Goal: Task Accomplishment & Management: Manage account settings

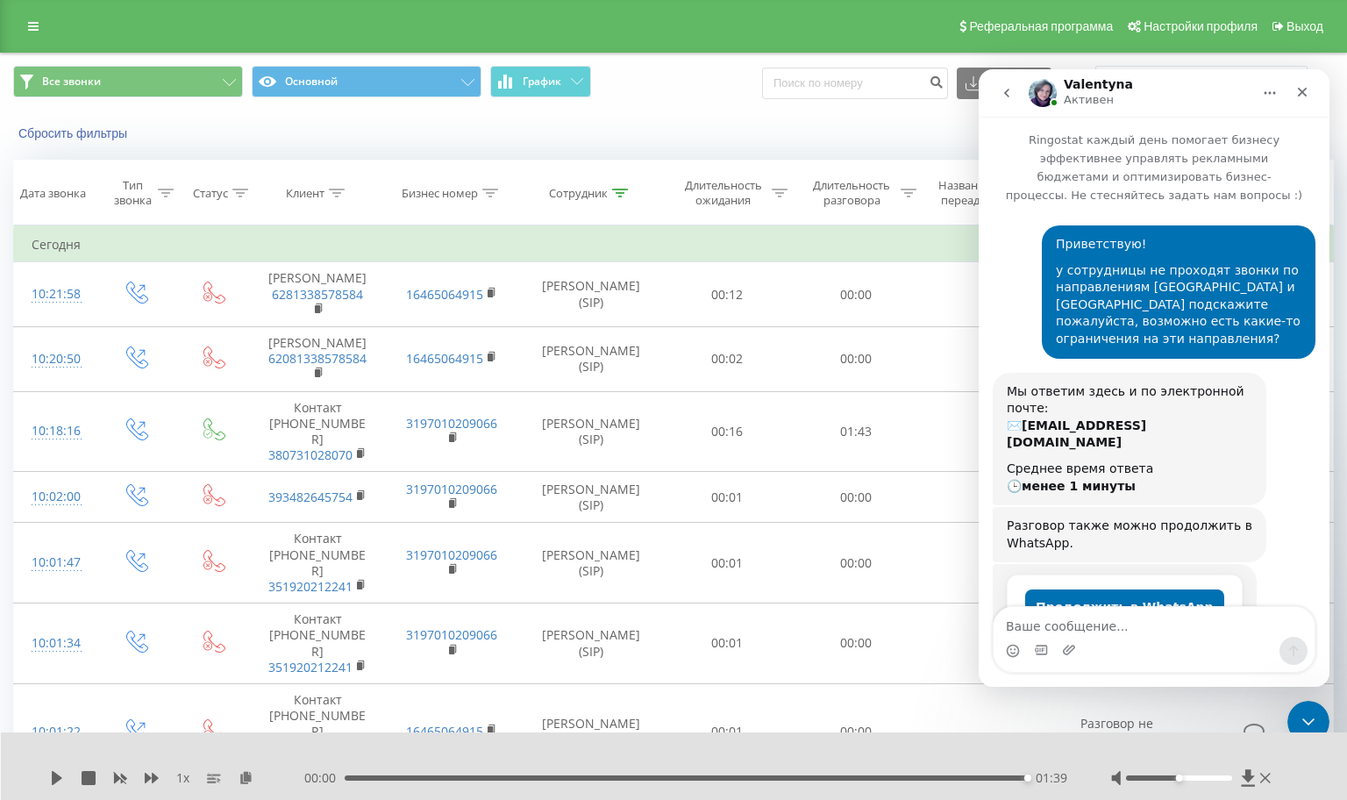
scroll to position [348, 0]
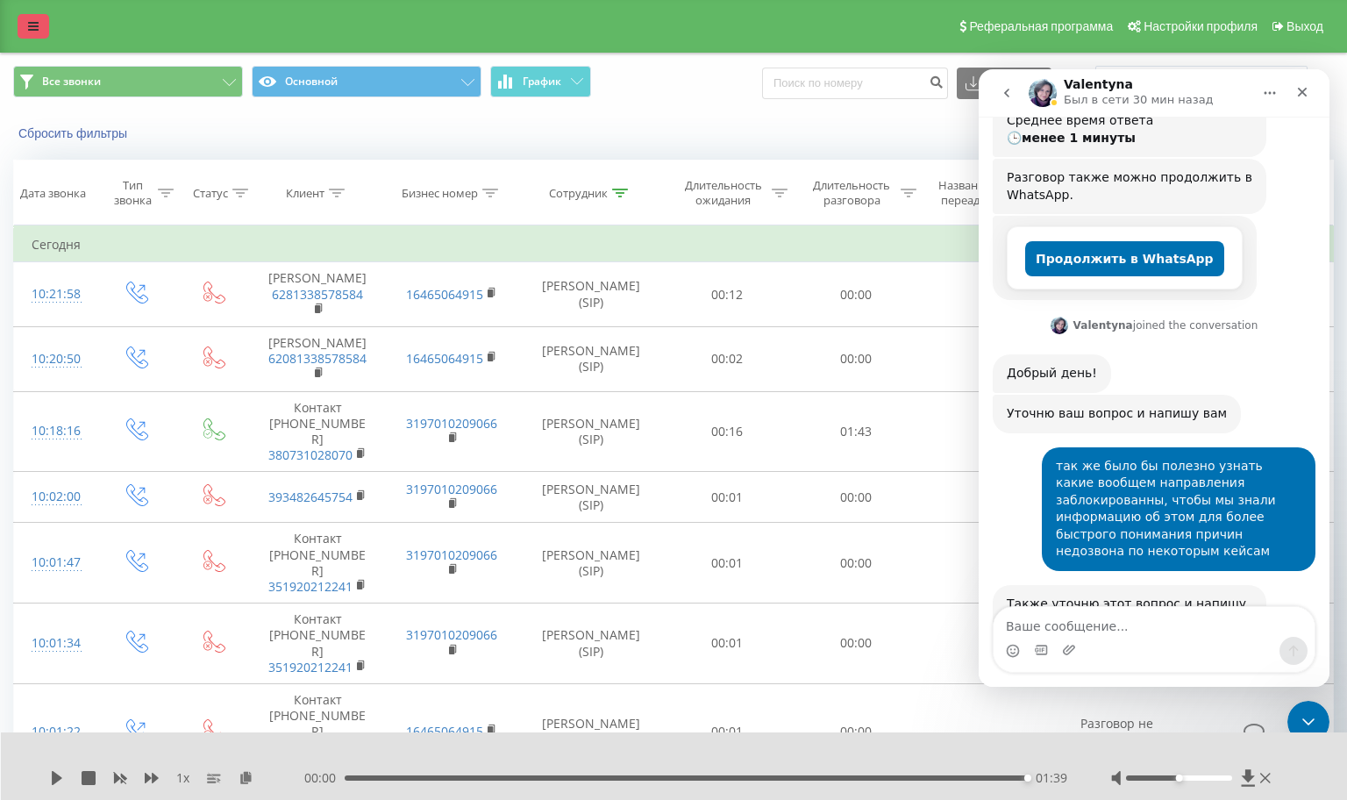
click at [25, 25] on link at bounding box center [34, 26] width 32 height 25
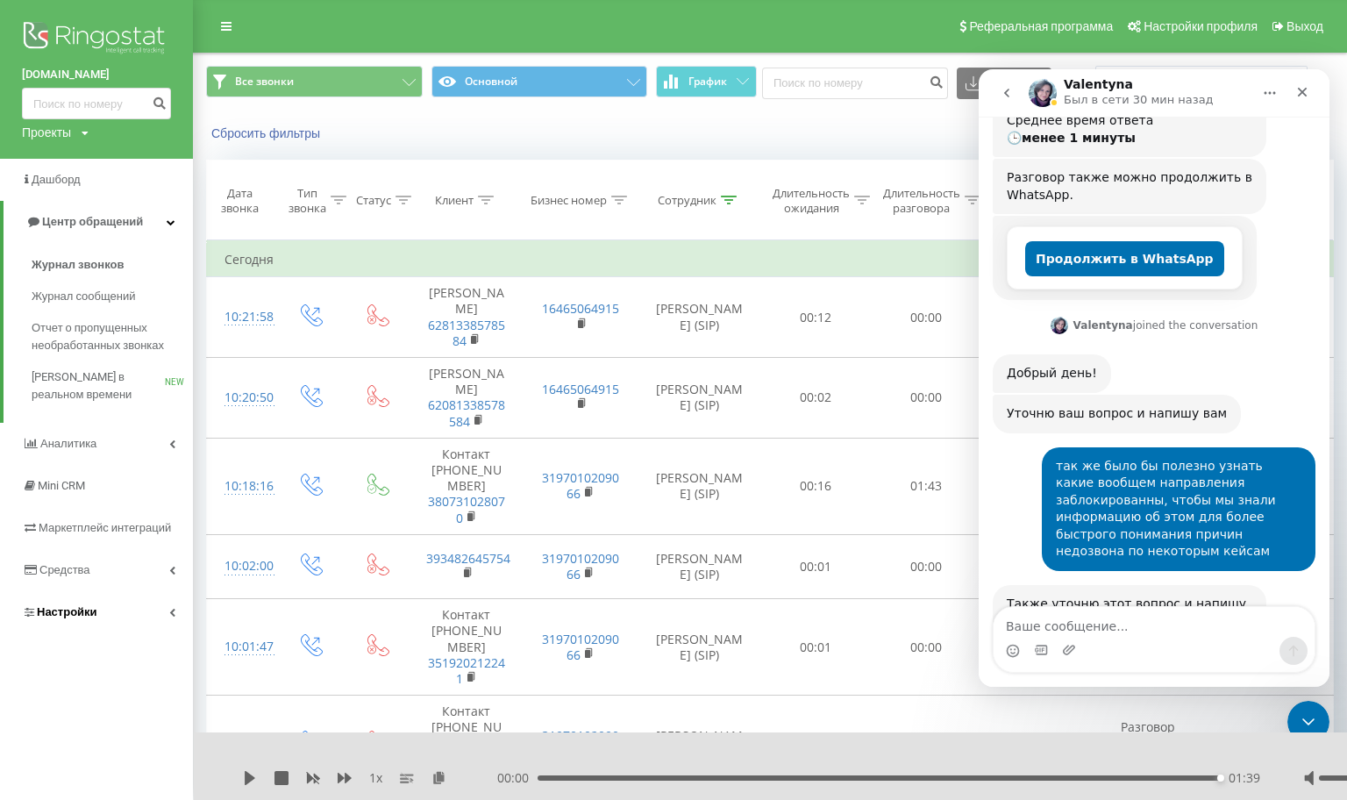
click at [103, 610] on link "Настройки" at bounding box center [96, 612] width 193 height 42
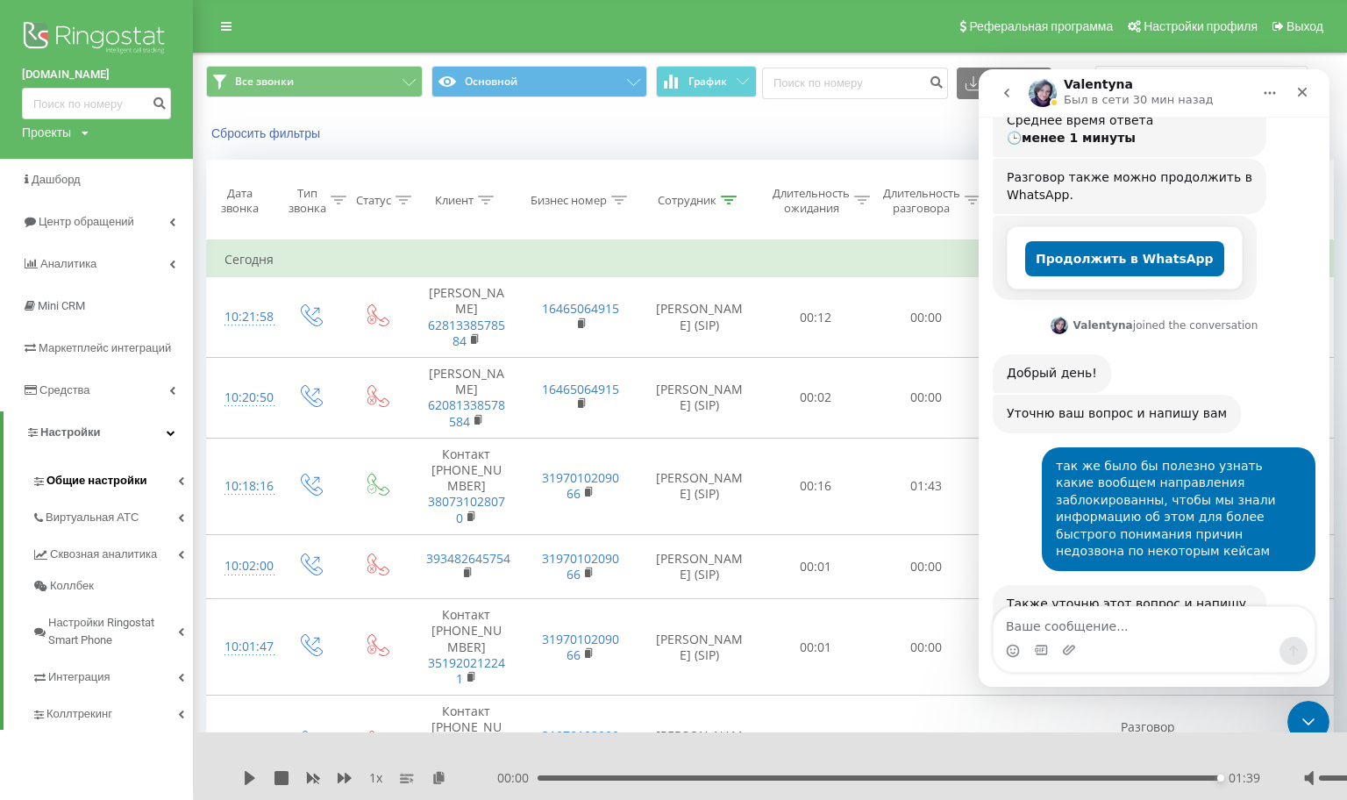
click at [121, 482] on span "Общие настройки" at bounding box center [96, 481] width 100 height 18
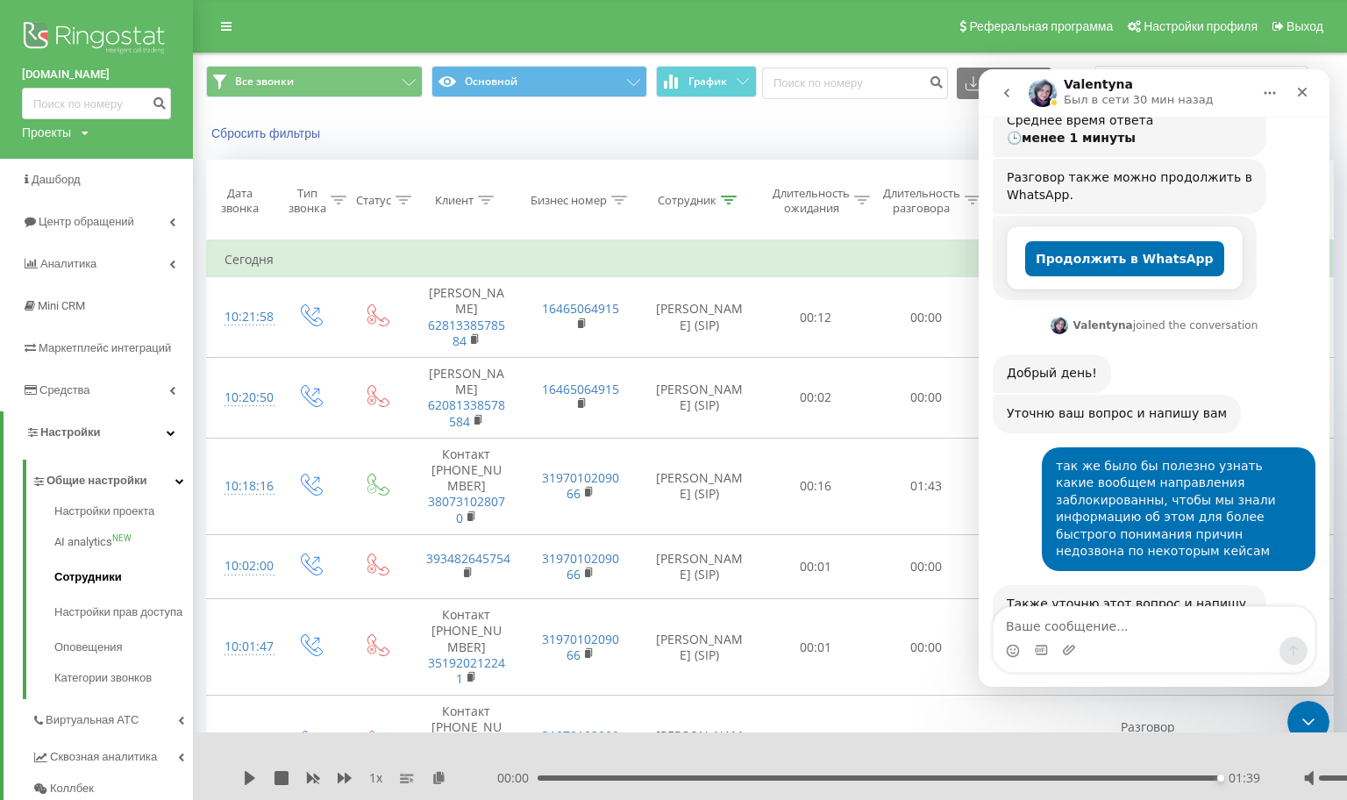
click at [84, 582] on span "Сотрудники" at bounding box center [88, 577] width 68 height 18
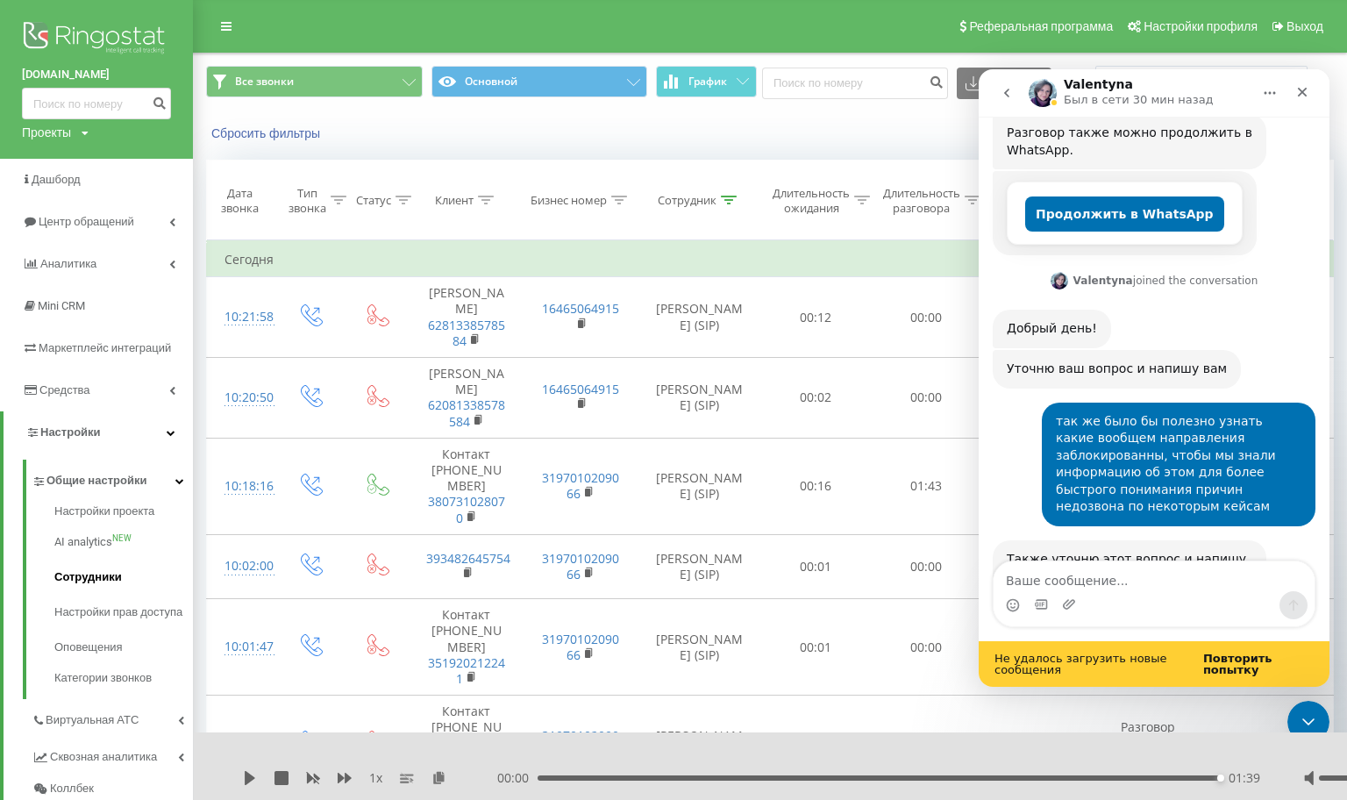
scroll to position [395, 0]
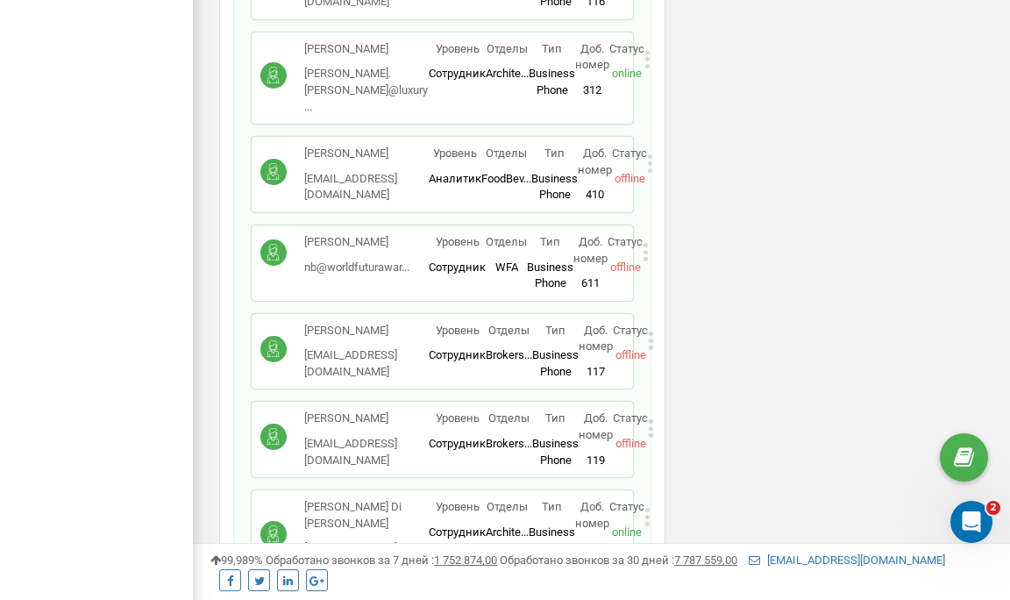
scroll to position [1875, 0]
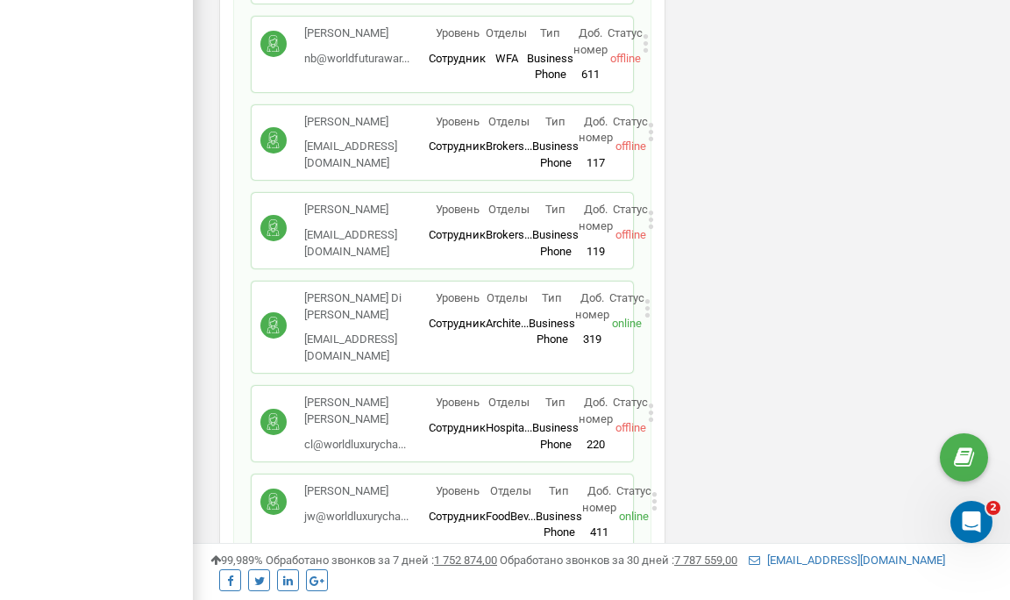
click at [362, 290] on p "[PERSON_NAME] Di [PERSON_NAME]" at bounding box center [366, 306] width 125 height 32
click at [650, 306] on icon at bounding box center [648, 308] width 4 height 4
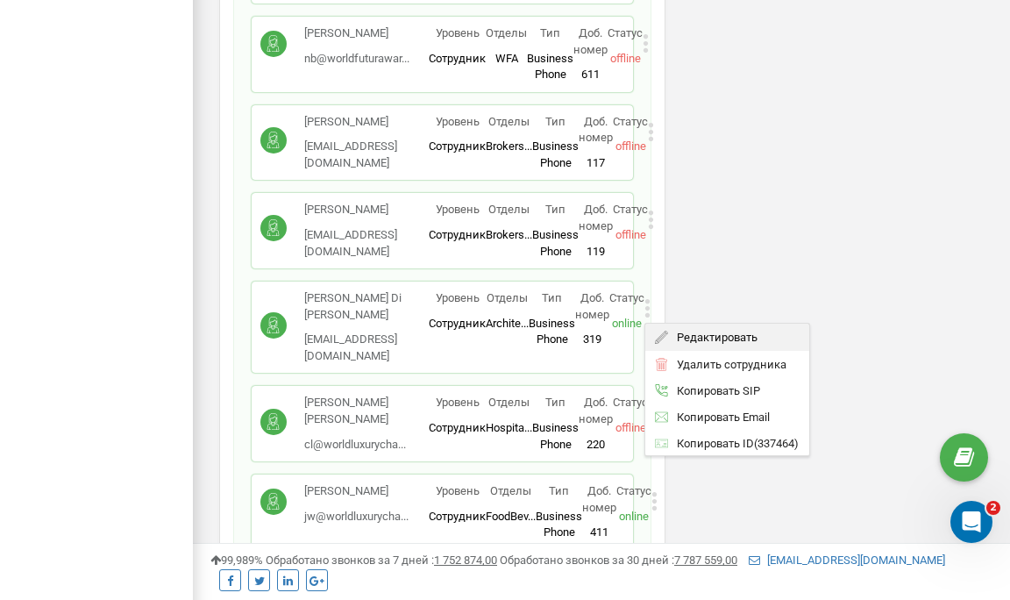
click at [688, 332] on span "Редактировать" at bounding box center [712, 337] width 89 height 11
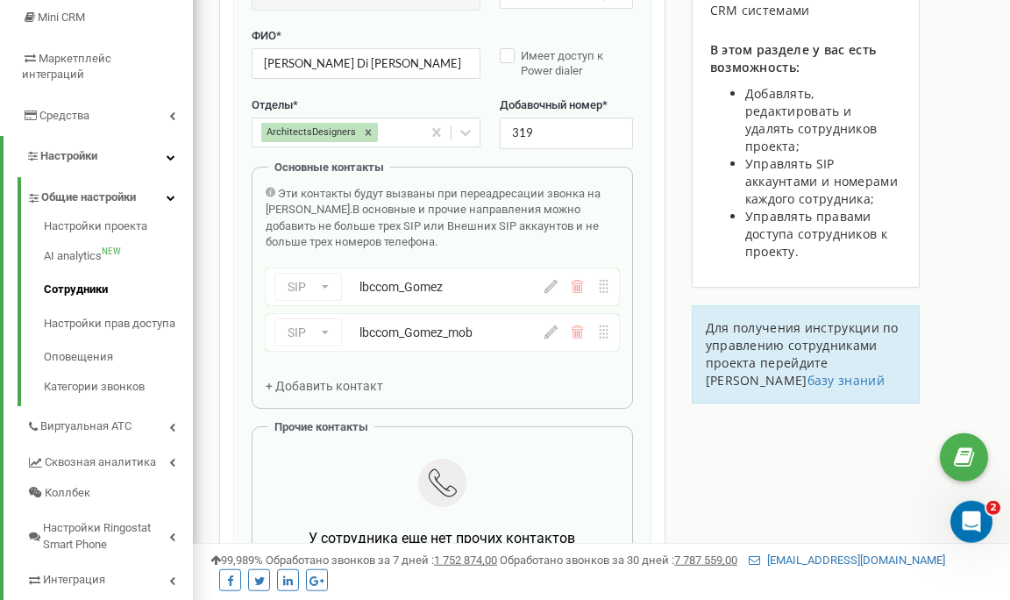
scroll to position [260, 0]
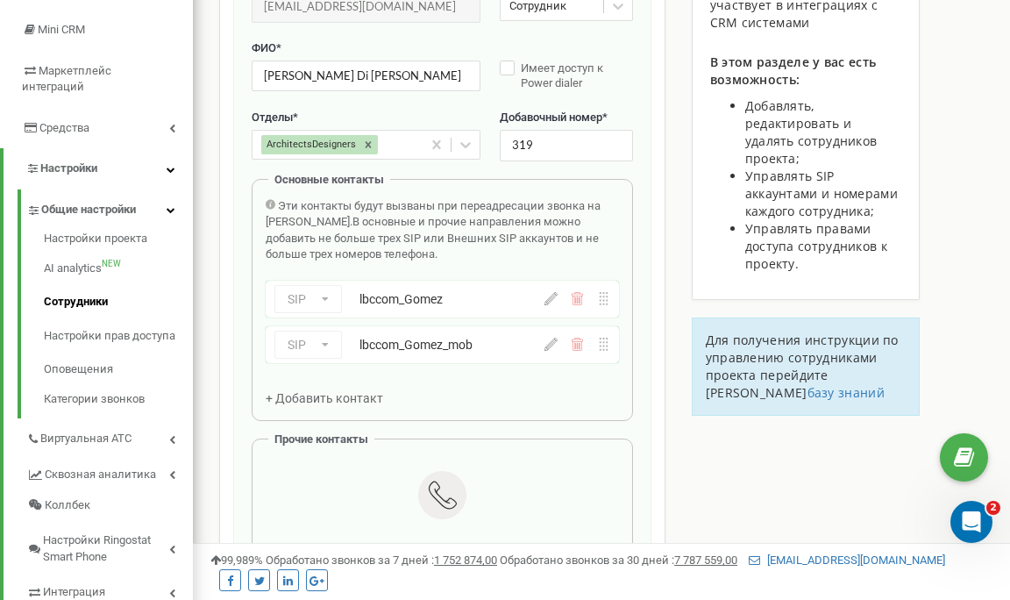
click at [553, 299] on icon at bounding box center [551, 298] width 13 height 13
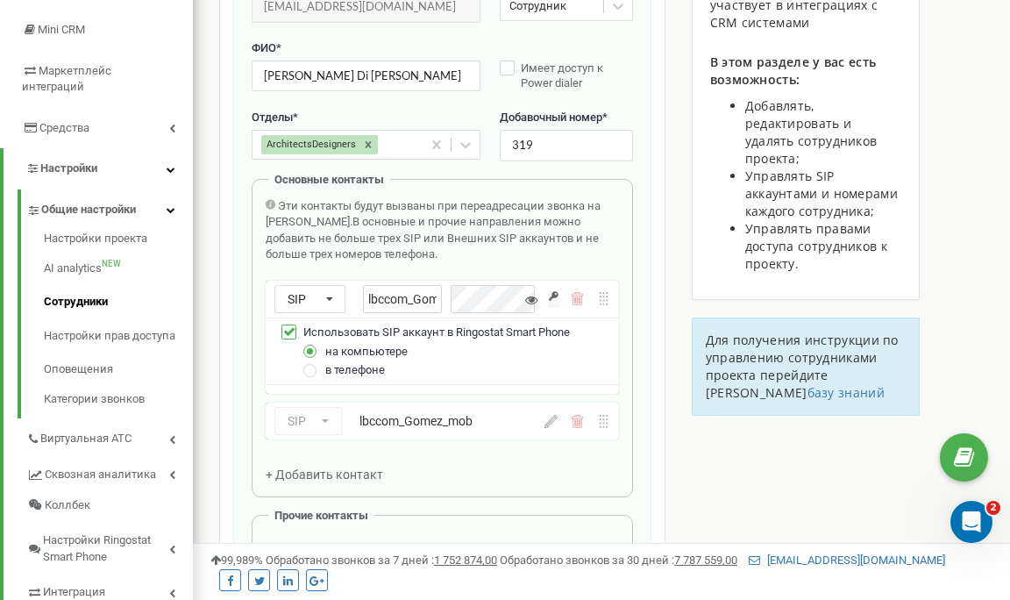
click at [557, 303] on input "button" at bounding box center [553, 299] width 11 height 18
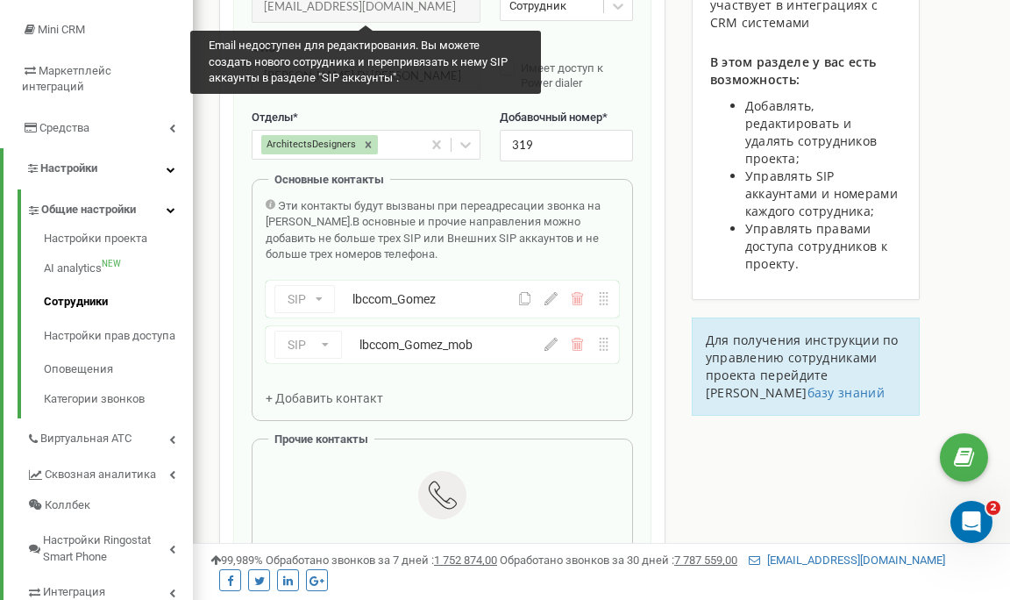
click at [545, 297] on icon at bounding box center [551, 298] width 13 height 13
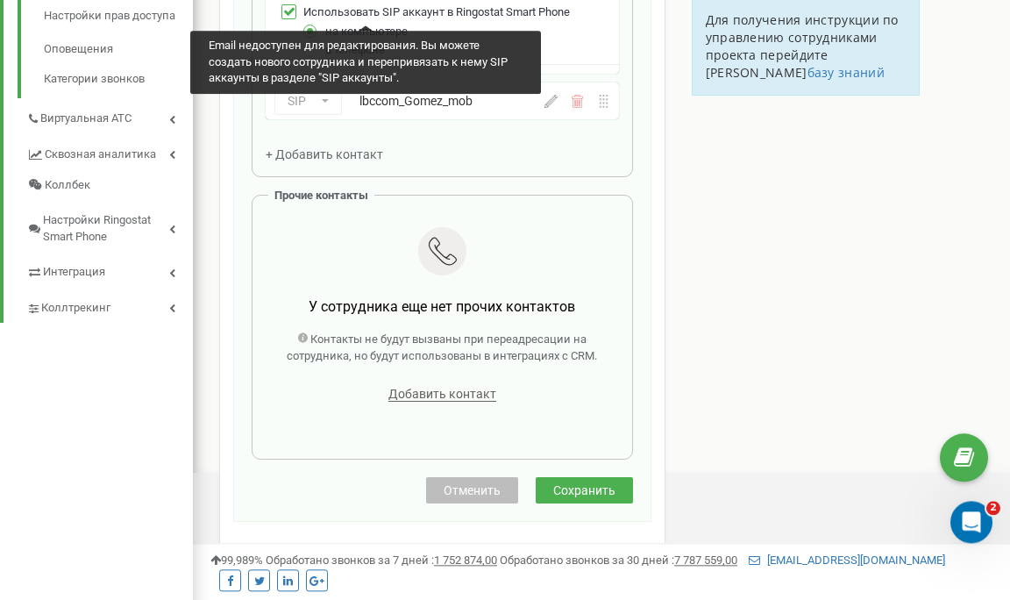
scroll to position [624, 0]
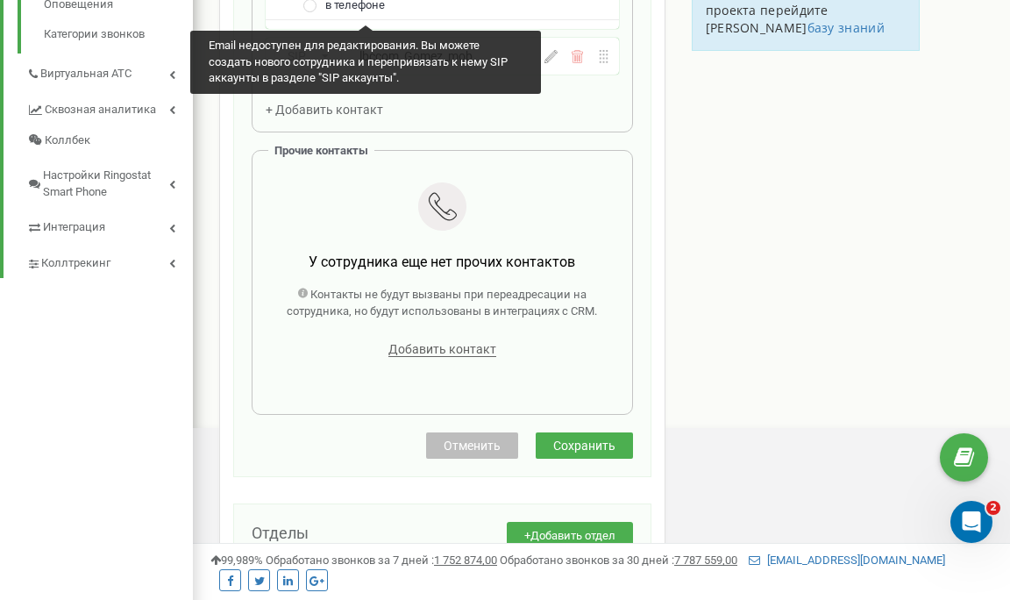
click at [589, 447] on span "Сохранить" at bounding box center [584, 446] width 62 height 14
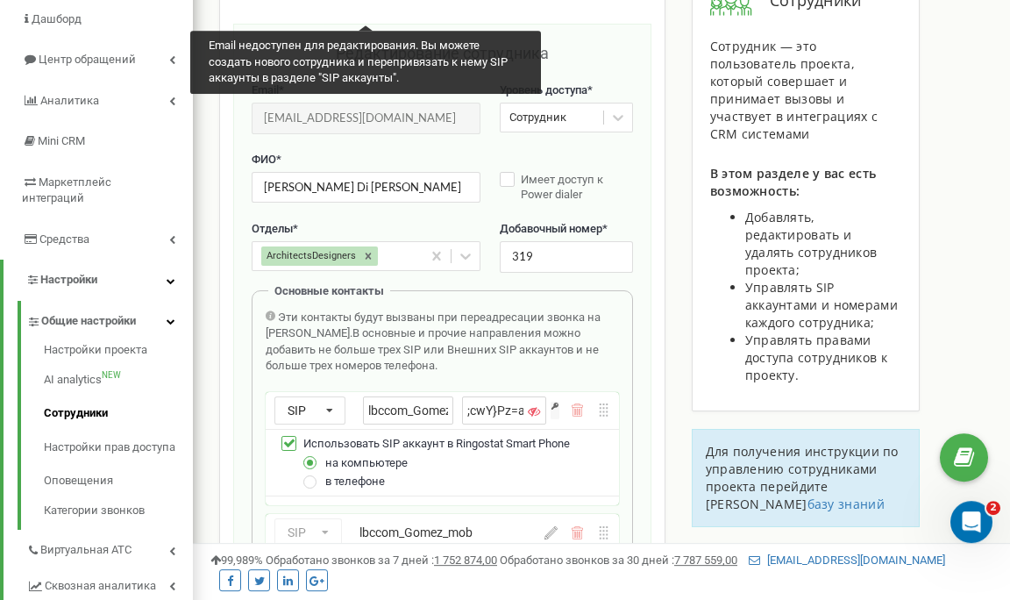
scroll to position [208, 0]
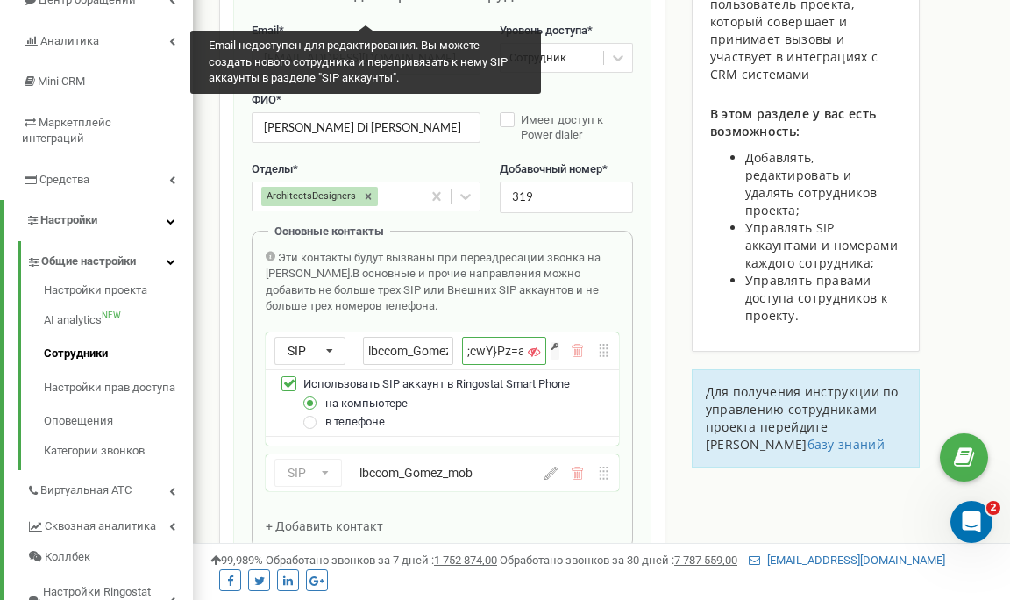
click at [506, 348] on input ";cwY}Pz=a[@FG|Y0" at bounding box center [504, 351] width 84 height 28
click at [537, 358] on icon at bounding box center [534, 352] width 12 height 12
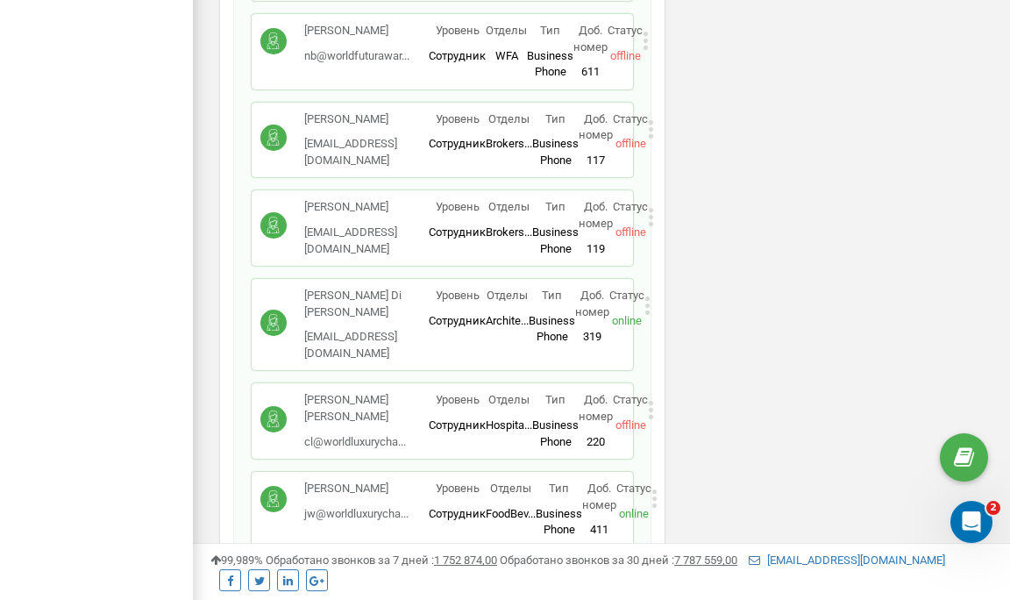
scroll to position [1875, 0]
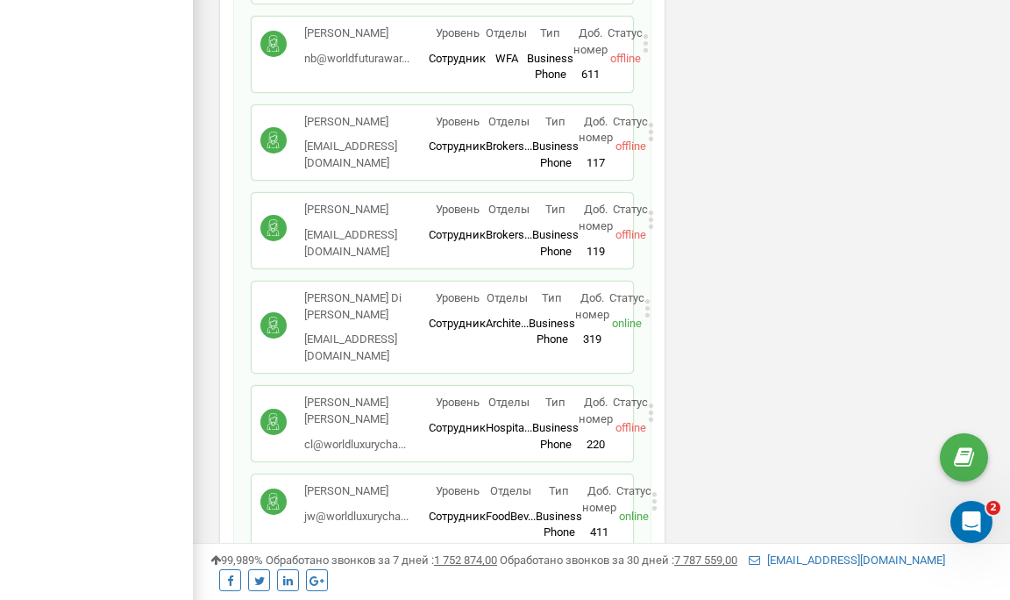
click at [653, 240] on div "Сотрудники проекта [DOMAIN_NAME] Сотрудники + Добавить сотрудника [PERSON_NAME]…" at bounding box center [442, 122] width 446 height 3801
click at [648, 299] on icon at bounding box center [648, 308] width 6 height 18
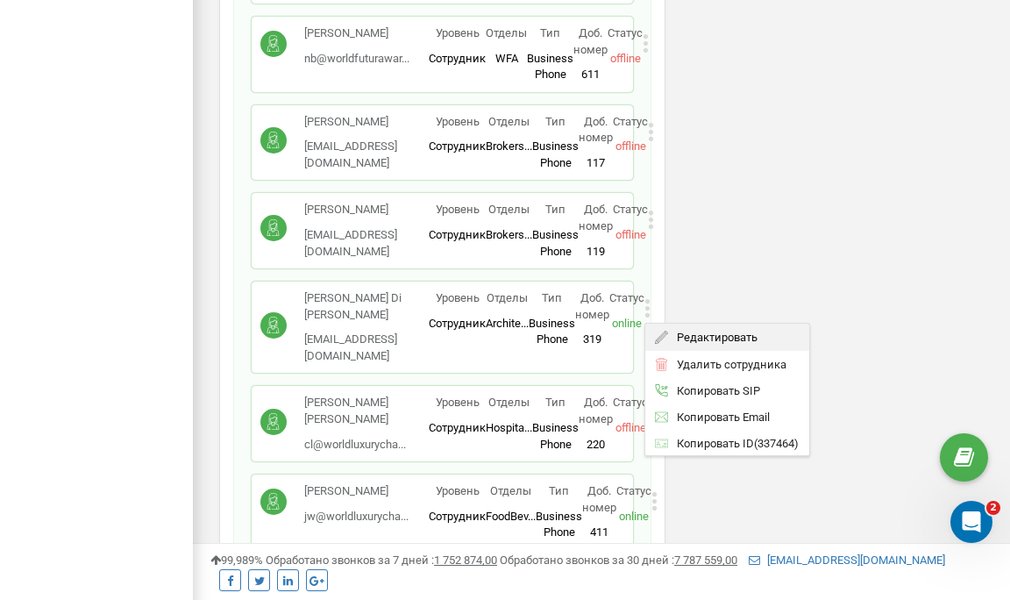
click at [717, 332] on span "Редактировать" at bounding box center [712, 337] width 89 height 11
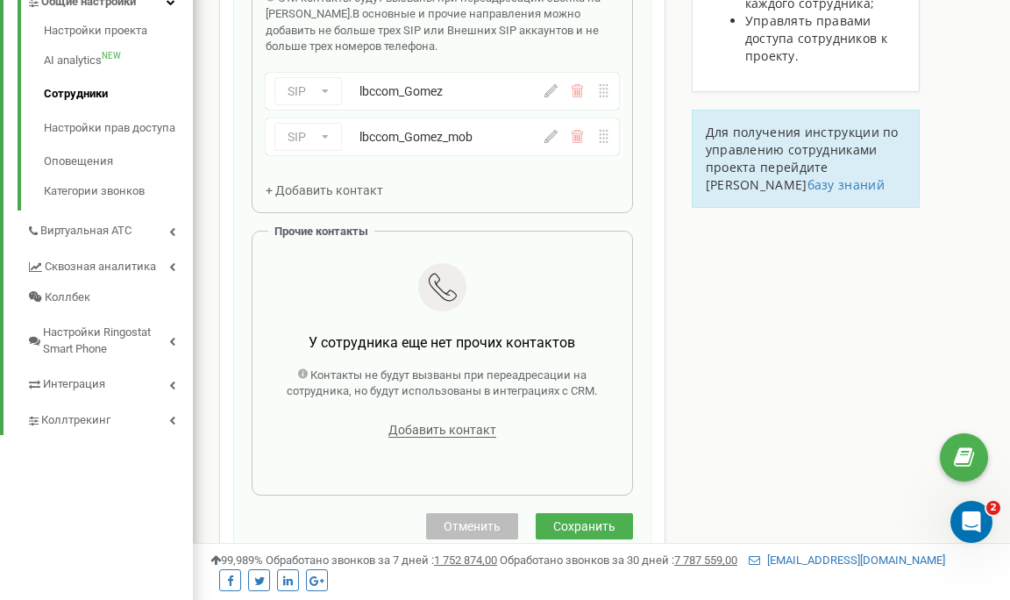
scroll to position [260, 0]
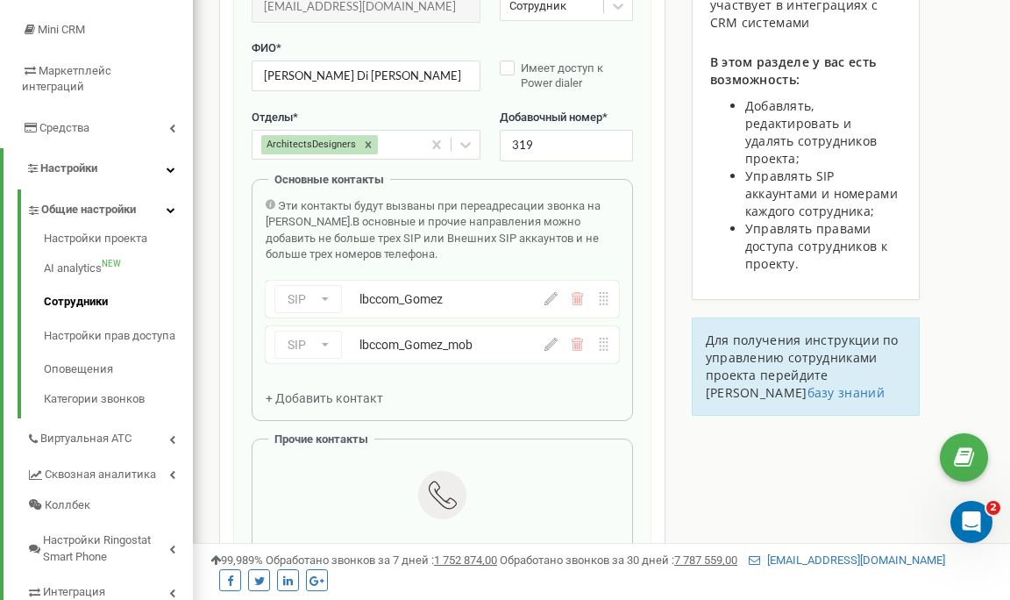
click at [550, 345] on icon at bounding box center [551, 344] width 13 height 13
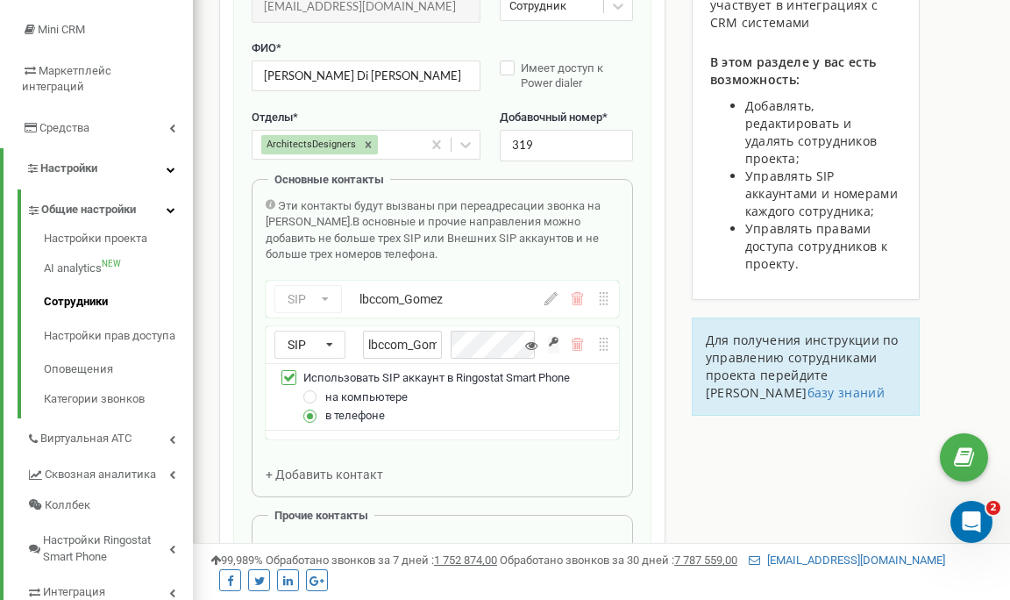
click at [538, 348] on icon at bounding box center [531, 345] width 12 height 12
click at [538, 349] on icon at bounding box center [531, 345] width 12 height 12
click at [555, 342] on input "button" at bounding box center [553, 345] width 11 height 18
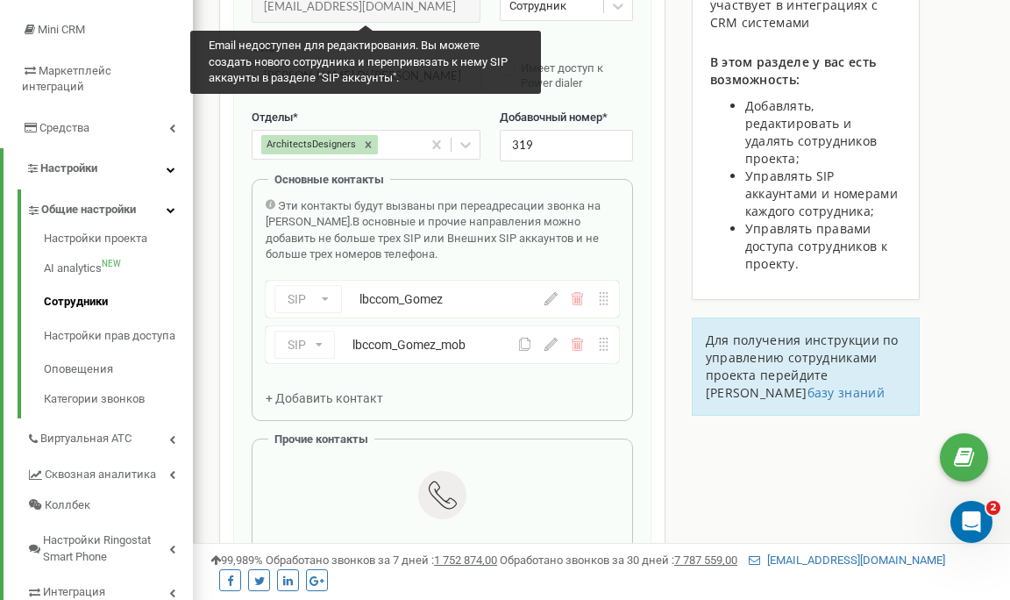
click at [551, 344] on icon at bounding box center [551, 344] width 13 height 13
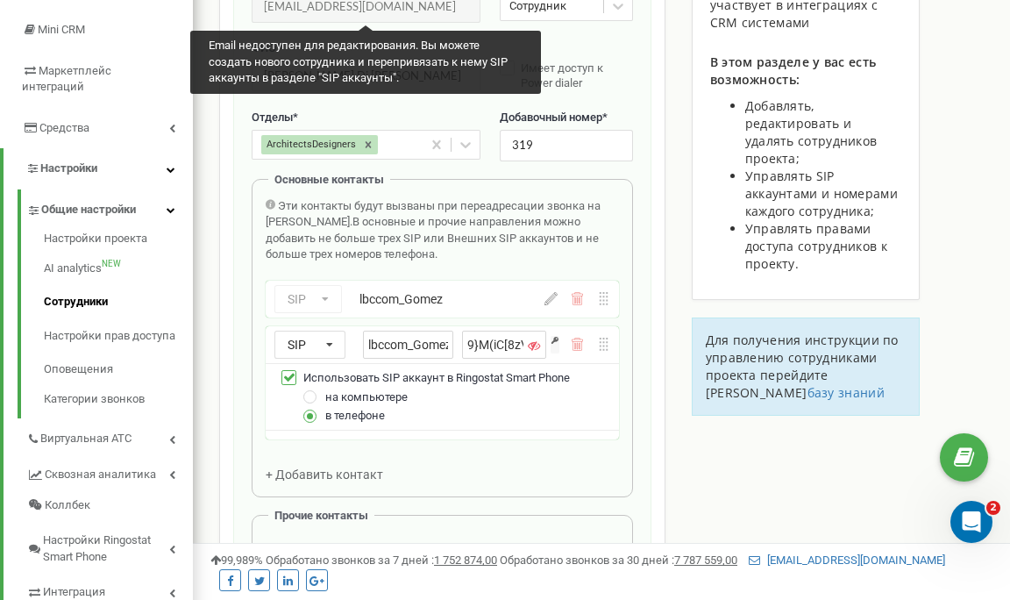
click at [557, 342] on input "button" at bounding box center [555, 345] width 9 height 18
click at [556, 344] on input "button" at bounding box center [555, 345] width 9 height 18
type input "L(St0wl#nF"[~KJ="
click at [507, 348] on input "L(St0wl#nF"[~KJ=" at bounding box center [504, 345] width 84 height 28
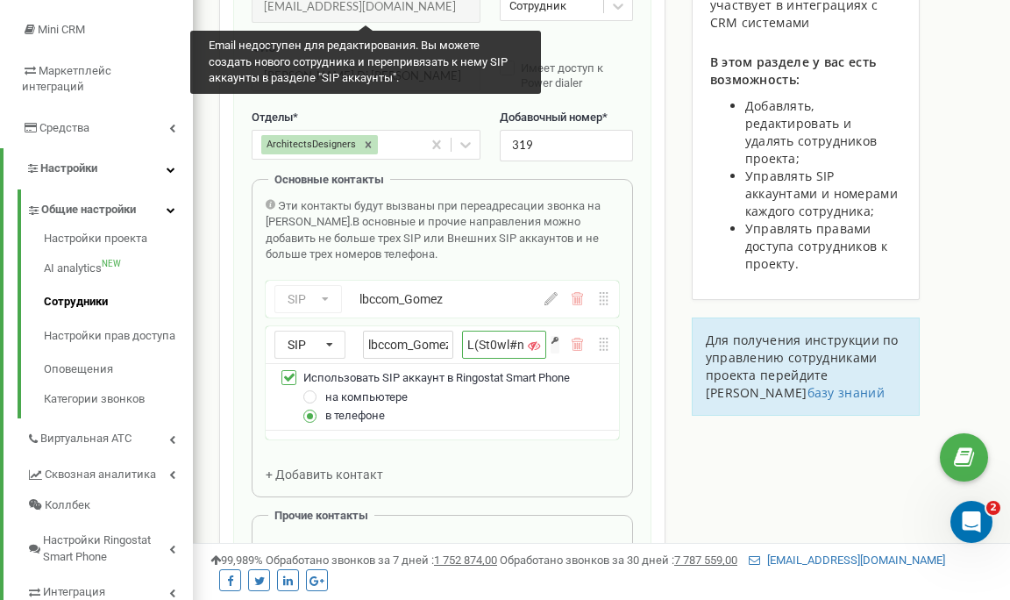
click at [507, 348] on input "L(St0wl#nF"[~KJ=" at bounding box center [504, 345] width 84 height 28
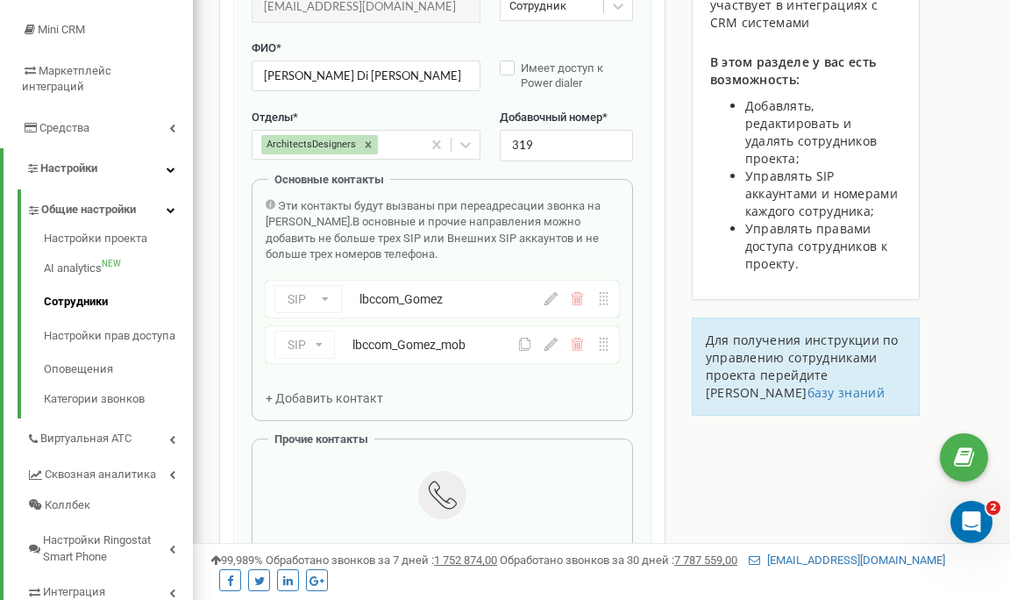
click at [557, 348] on icon at bounding box center [551, 344] width 13 height 13
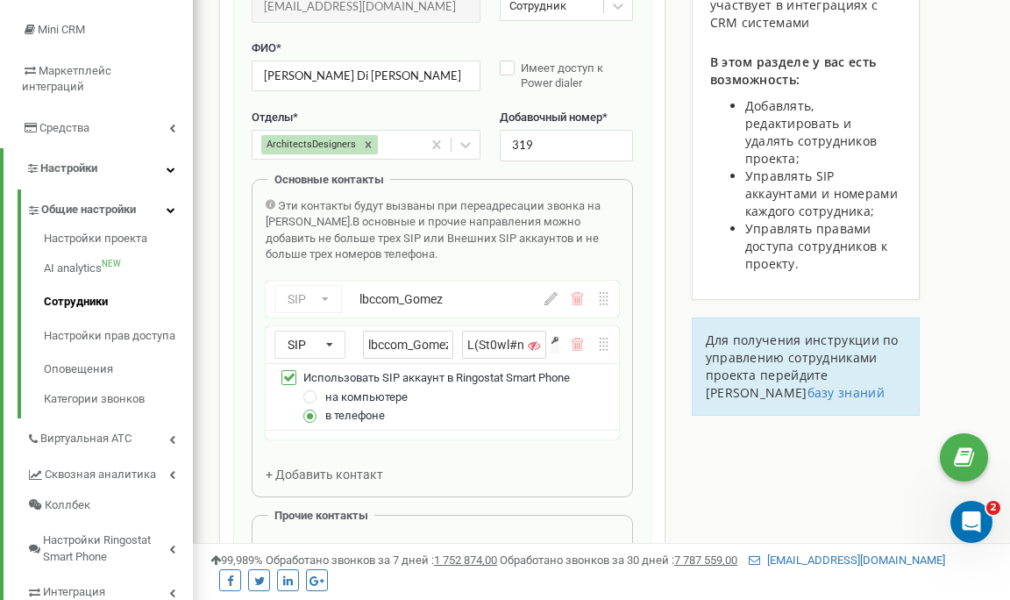
click at [533, 348] on icon at bounding box center [534, 345] width 12 height 12
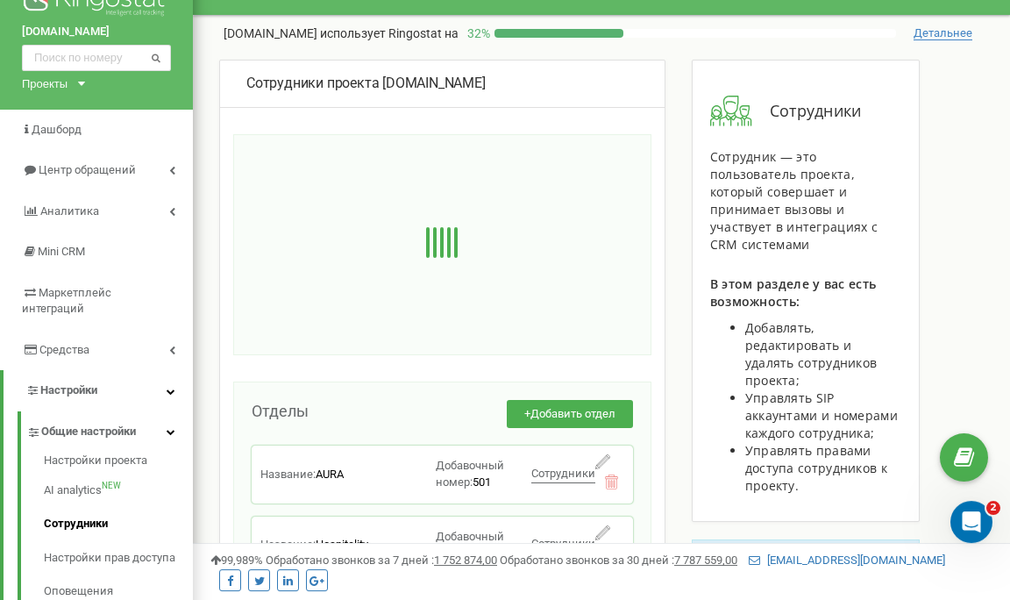
scroll to position [0, 0]
